Goal: Book appointment/travel/reservation

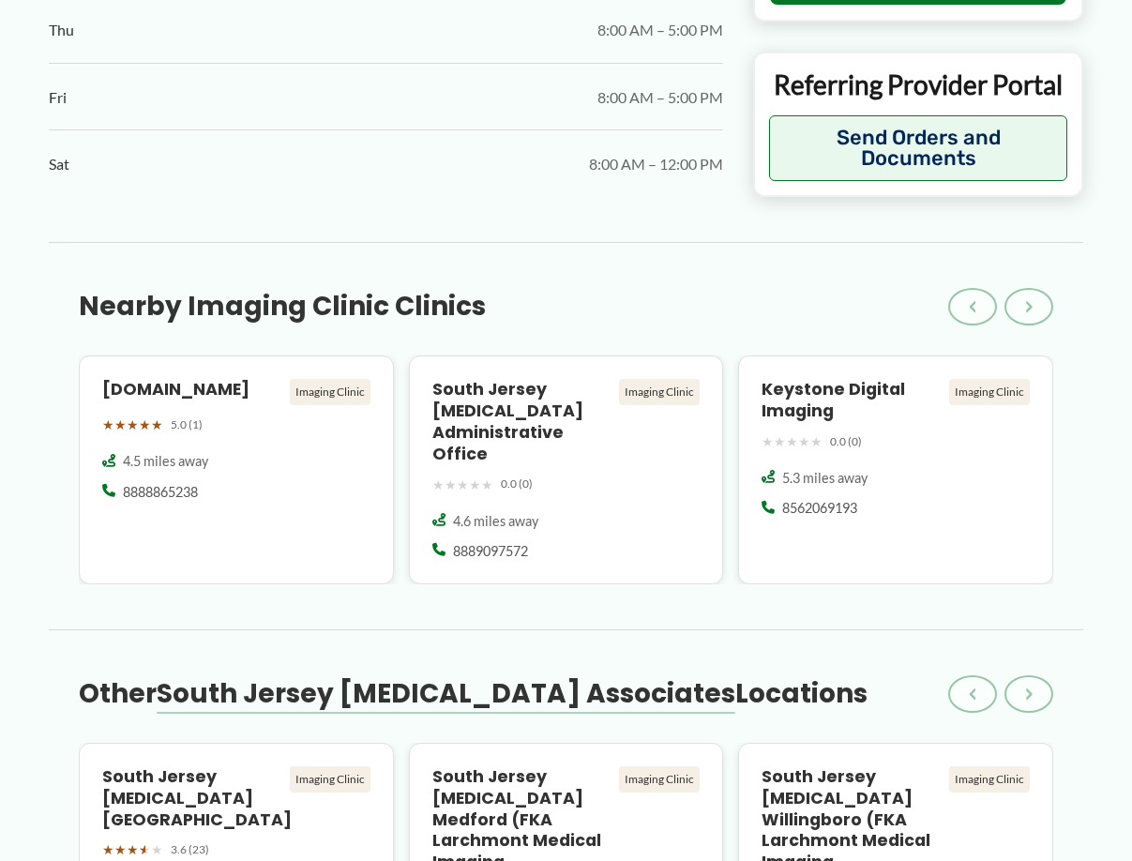
scroll to position [1969, 0]
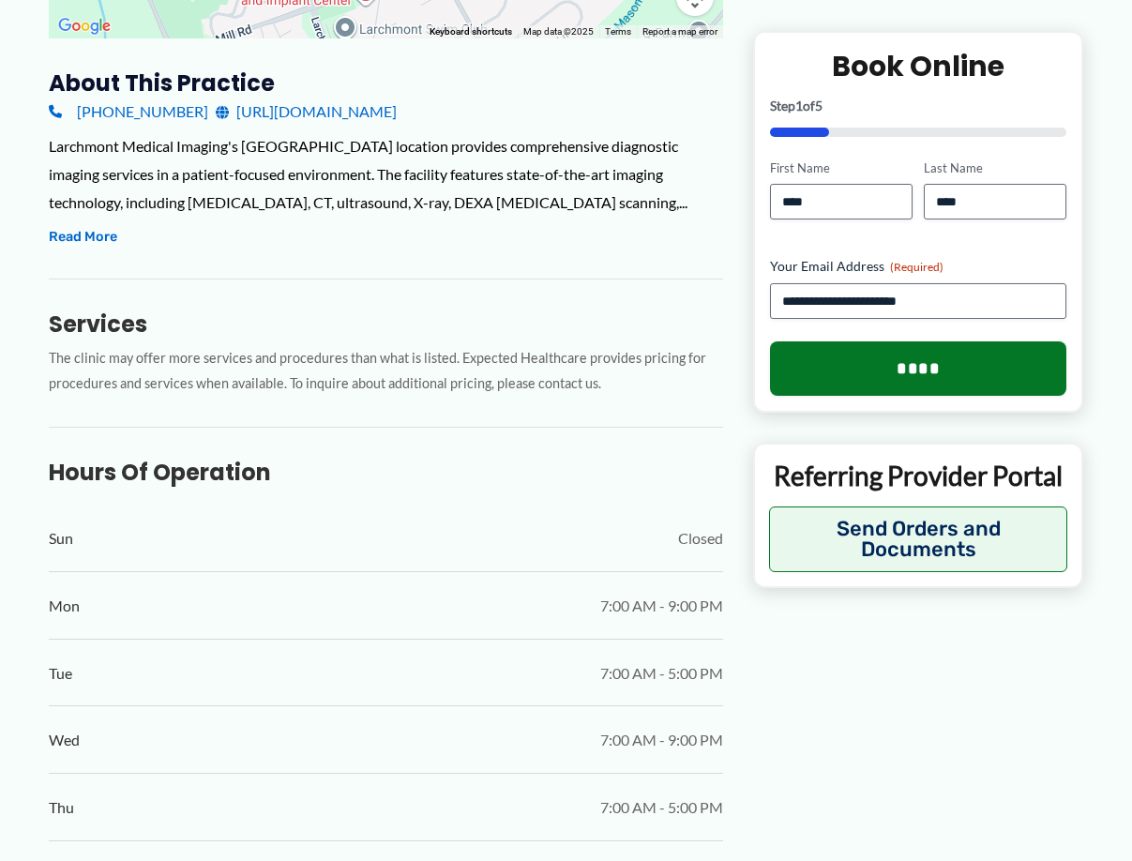
scroll to position [656, 0]
